Goal: Information Seeking & Learning: Check status

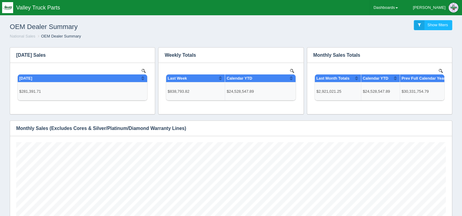
scroll to position [134, 429]
click at [401, 11] on link "Dashboards" at bounding box center [386, 7] width 32 height 15
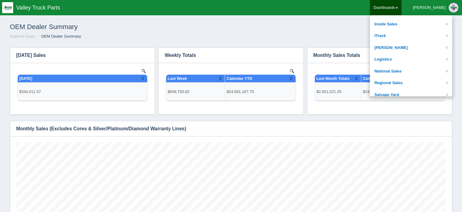
scroll to position [92, 0]
click at [424, 69] on link "National Sales" at bounding box center [411, 71] width 82 height 12
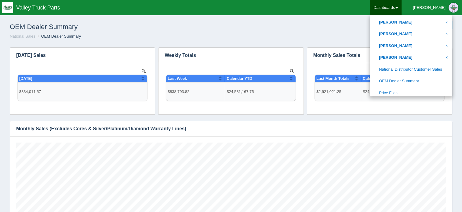
scroll to position [305, 0]
click at [423, 70] on link "National Distributor Customer Sales" at bounding box center [411, 69] width 82 height 12
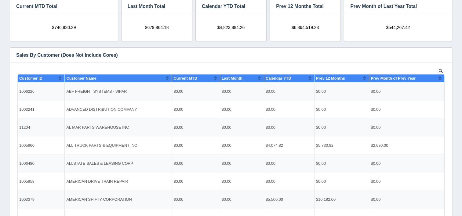
scroll to position [31, 0]
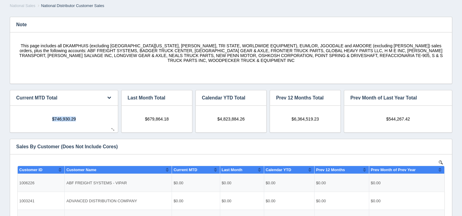
drag, startPoint x: 52, startPoint y: 118, endPoint x: 78, endPoint y: 119, distance: 25.0
click at [78, 119] on div "$746,930.29" at bounding box center [64, 116] width 96 height 10
drag, startPoint x: 78, startPoint y: 119, endPoint x: 67, endPoint y: 120, distance: 11.0
copy span "$746,930.29"
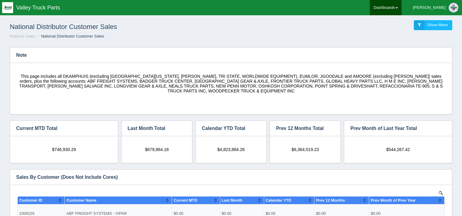
click at [401, 8] on link "Dashboards" at bounding box center [386, 7] width 32 height 15
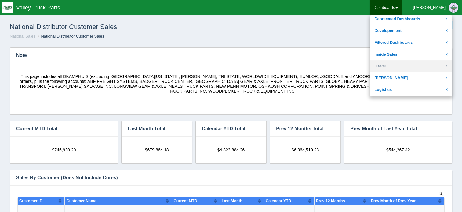
scroll to position [92, 0]
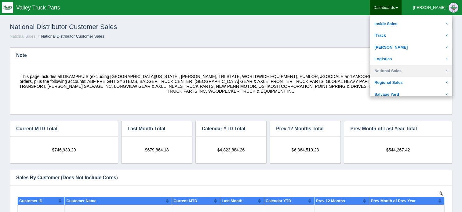
click at [413, 68] on link "National Sales" at bounding box center [411, 71] width 82 height 12
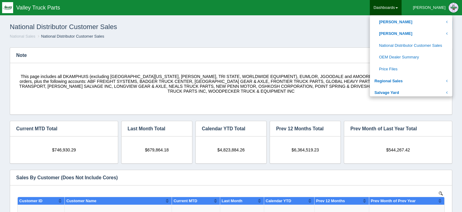
scroll to position [336, 0]
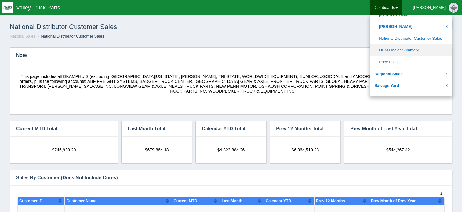
click at [412, 49] on link "OEM Dealer Summary" at bounding box center [411, 50] width 82 height 12
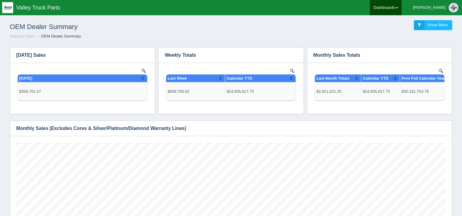
click at [401, 9] on link "Dashboards" at bounding box center [386, 7] width 32 height 15
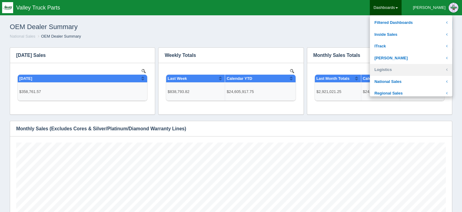
scroll to position [92, 0]
click at [413, 72] on link "National Sales" at bounding box center [411, 71] width 82 height 12
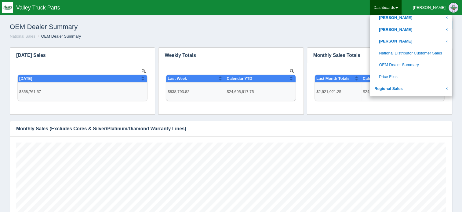
scroll to position [336, 0]
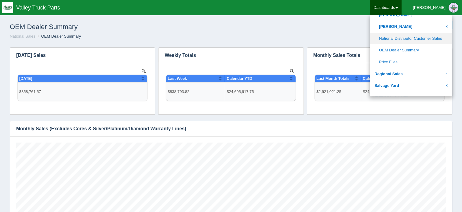
click at [402, 38] on link "National Distributor Customer Sales" at bounding box center [411, 39] width 82 height 12
click at [412, 38] on link "National Distributor Customer Sales" at bounding box center [411, 39] width 82 height 12
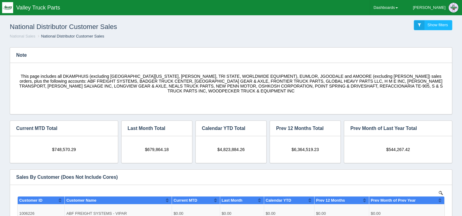
scroll to position [110, 429]
drag, startPoint x: 52, startPoint y: 149, endPoint x: 76, endPoint y: 150, distance: 24.8
click at [76, 150] on div "$748,570.29" at bounding box center [64, 147] width 96 height 10
drag, startPoint x: 76, startPoint y: 150, endPoint x: 71, endPoint y: 150, distance: 5.8
copy span "$748,570.29"
